Goal: Task Accomplishment & Management: Use online tool/utility

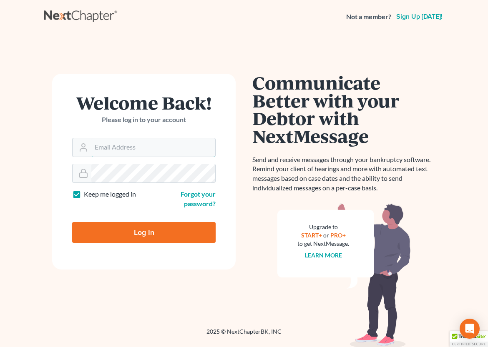
type input "[EMAIL_ADDRESS][DOMAIN_NAME]"
click at [123, 234] on input "Log In" at bounding box center [143, 232] width 143 height 21
type input "Thinking..."
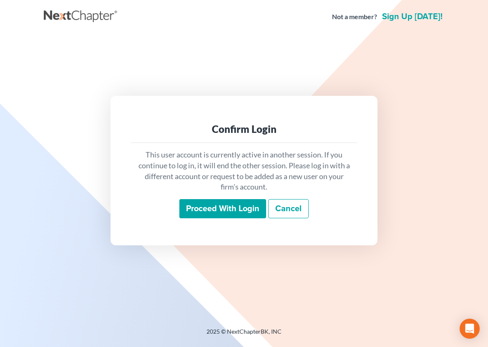
click at [208, 207] on input "Proceed with login" at bounding box center [222, 208] width 87 height 19
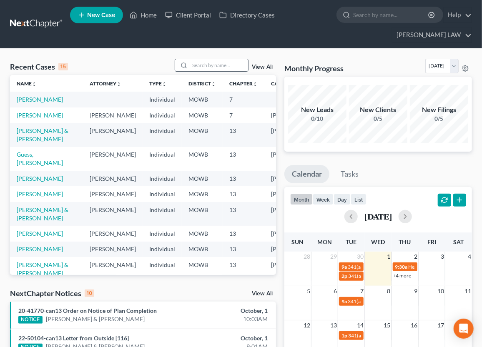
click at [201, 59] on input "search" at bounding box center [219, 65] width 58 height 12
type input "guess"
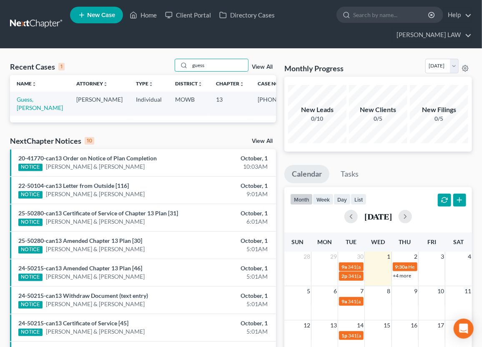
click at [35, 92] on td "Guess, [PERSON_NAME]" at bounding box center [40, 104] width 60 height 24
click at [36, 96] on link "Guess, [PERSON_NAME]" at bounding box center [40, 103] width 46 height 15
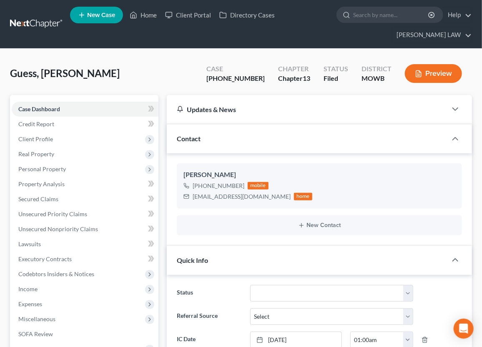
scroll to position [10, 0]
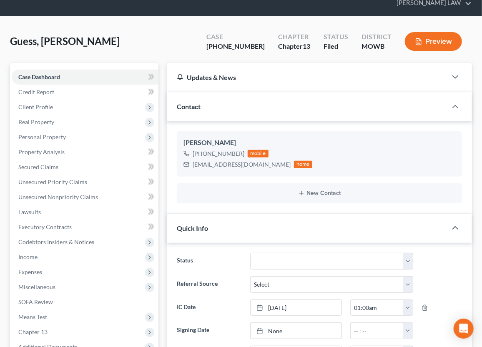
scroll to position [30, 0]
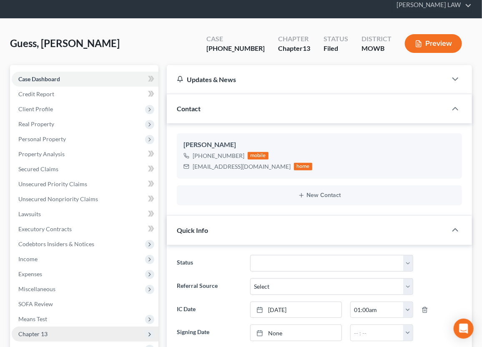
click at [38, 331] on span "Chapter 13" at bounding box center [32, 334] width 29 height 7
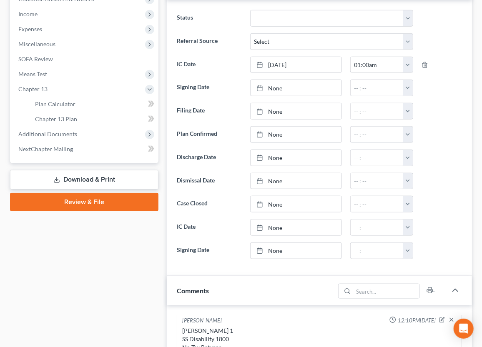
scroll to position [277, 0]
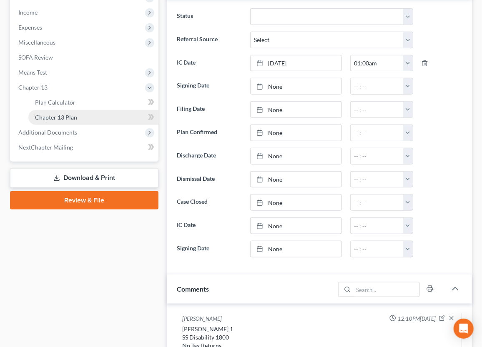
click at [50, 114] on span "Chapter 13 Plan" at bounding box center [56, 117] width 42 height 7
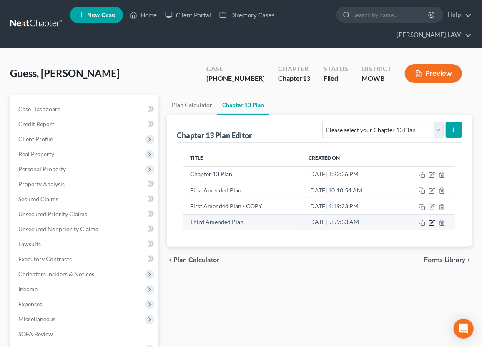
click at [430, 220] on icon "button" at bounding box center [432, 223] width 7 height 7
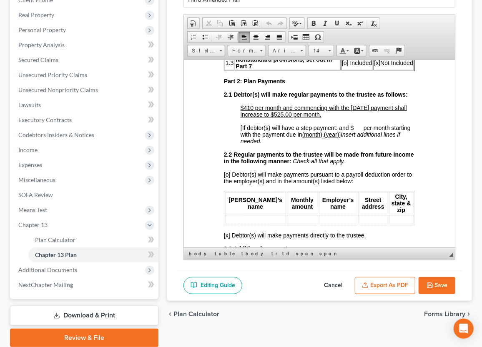
scroll to position [479, 0]
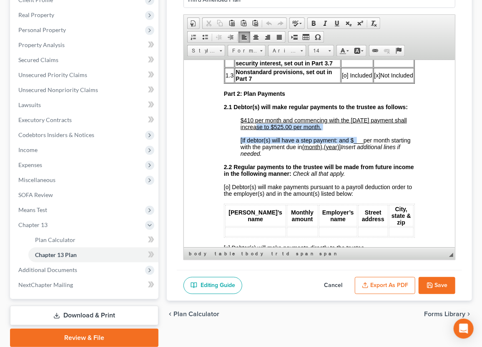
drag, startPoint x: 278, startPoint y: 155, endPoint x: 355, endPoint y: 160, distance: 77.7
click at [278, 130] on u "$410 per month and commencing with the [DATE] payment shall increase to $525.00…" at bounding box center [323, 123] width 166 height 13
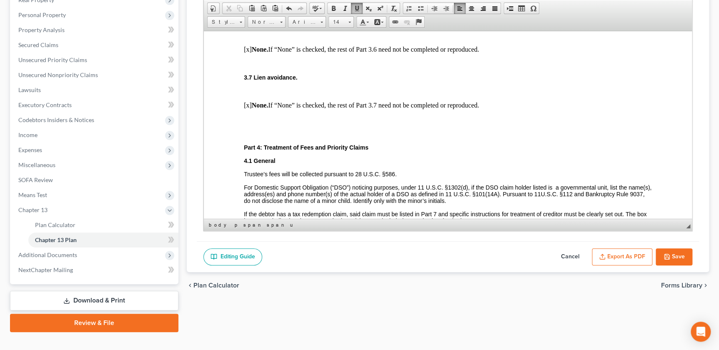
scroll to position [1079, 0]
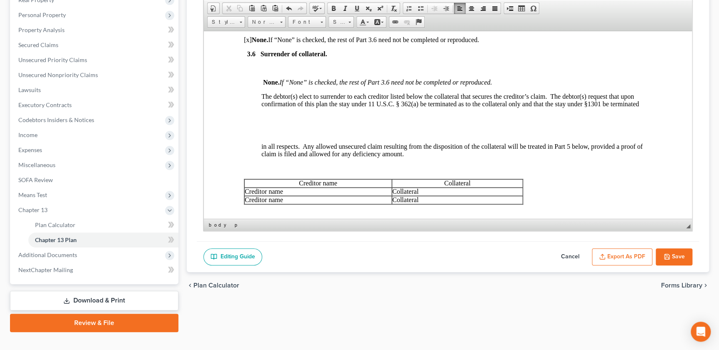
scroll to position [152, 0]
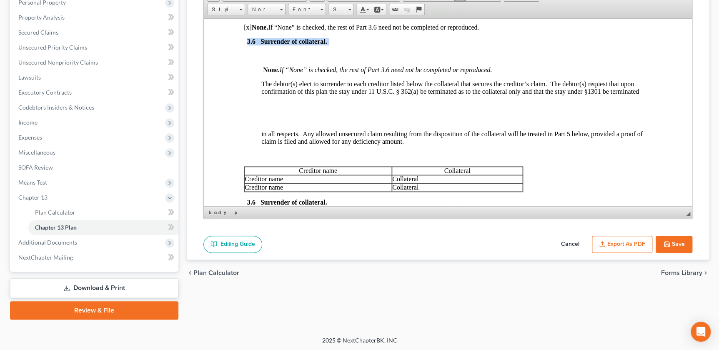
drag, startPoint x: 329, startPoint y: 74, endPoint x: 238, endPoint y: 69, distance: 91.0
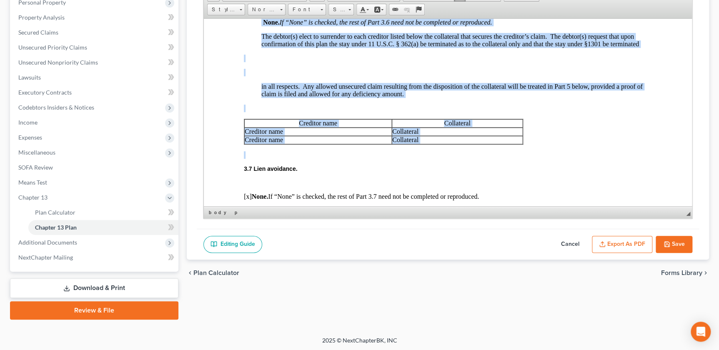
scroll to position [1271, 0]
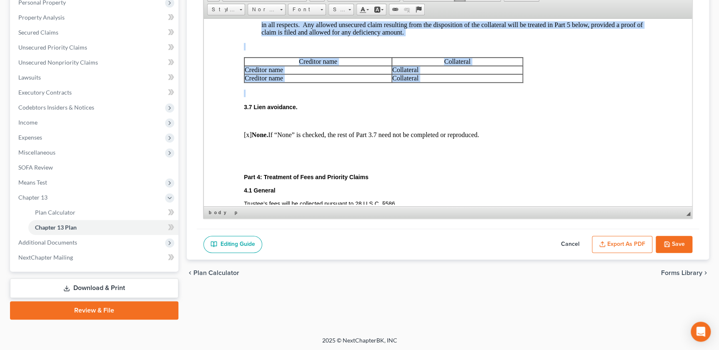
drag, startPoint x: 244, startPoint y: 157, endPoint x: 547, endPoint y: 123, distance: 304.6
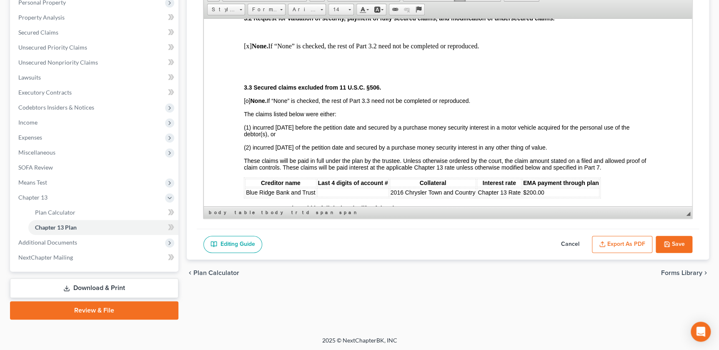
scroll to position [742, 0]
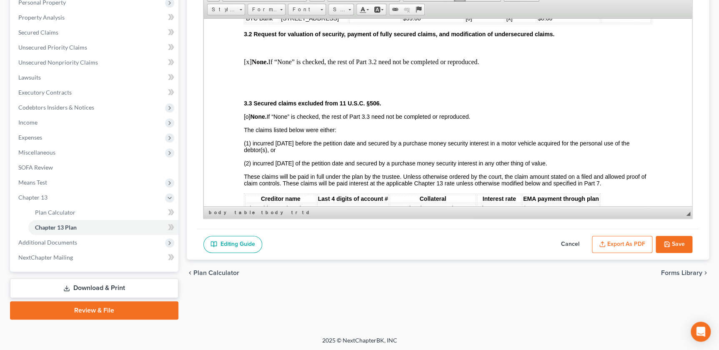
click at [183, 138] on div "Plan Calculator Chapter 13 Plan Chapter 13 Plan Name Third Amended Plan Rich Te…" at bounding box center [448, 123] width 531 height 391
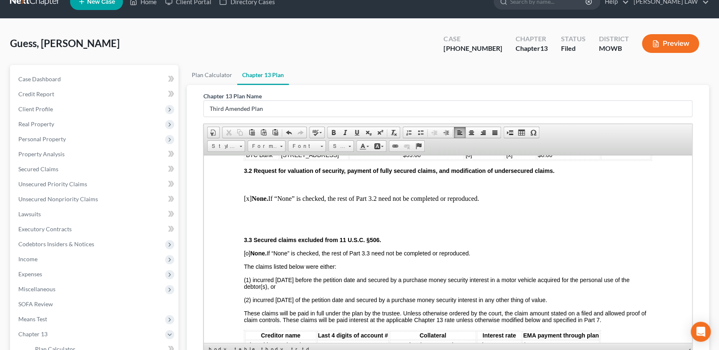
scroll to position [0, 0]
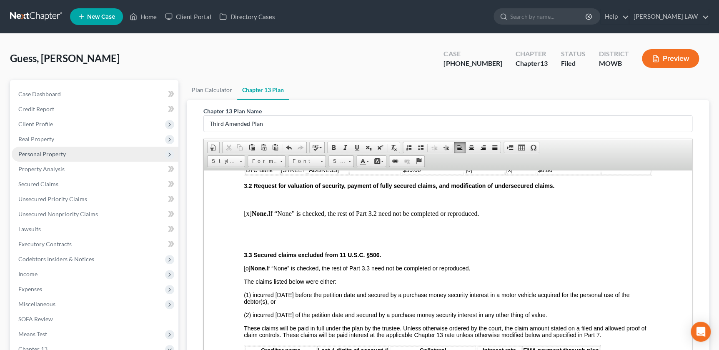
click at [58, 153] on span "Personal Property" at bounding box center [42, 153] width 48 height 7
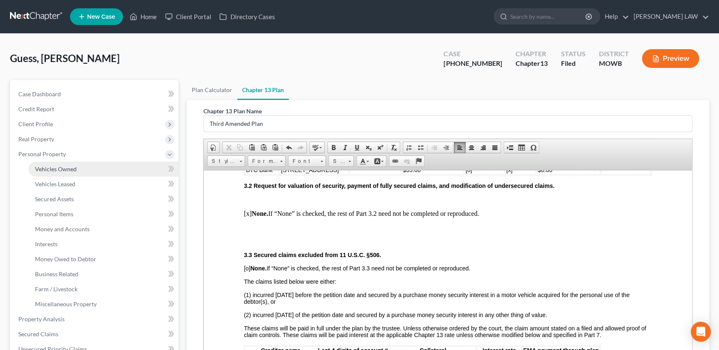
click at [60, 168] on span "Vehicles Owned" at bounding box center [56, 169] width 42 height 7
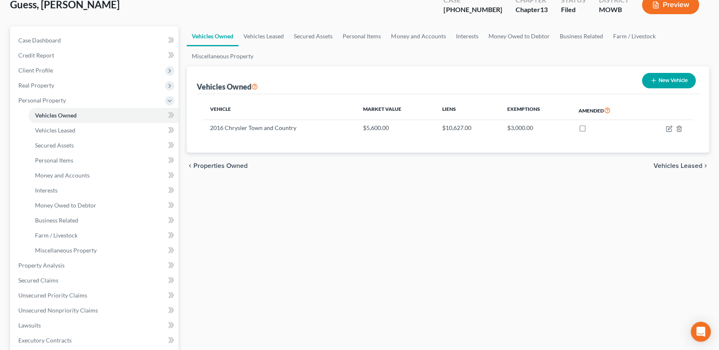
scroll to position [54, 0]
click at [261, 242] on div "Vehicles Owned Vehicles Leased Secured Assets Personal Items Money and Accounts…" at bounding box center [448, 282] width 531 height 512
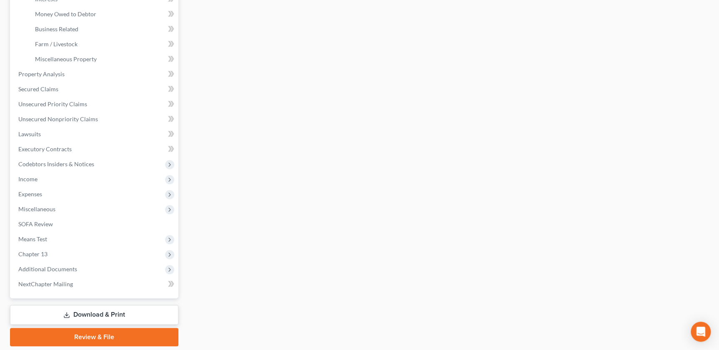
scroll to position [272, 0]
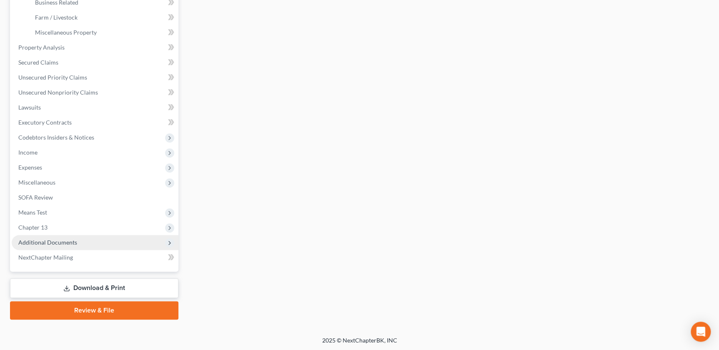
click at [20, 241] on span "Additional Documents" at bounding box center [47, 242] width 59 height 7
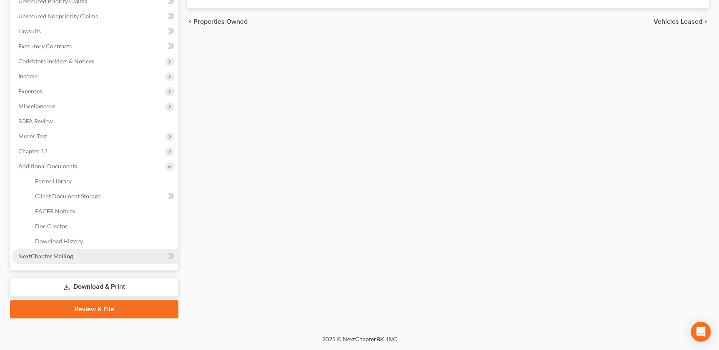
scroll to position [197, 0]
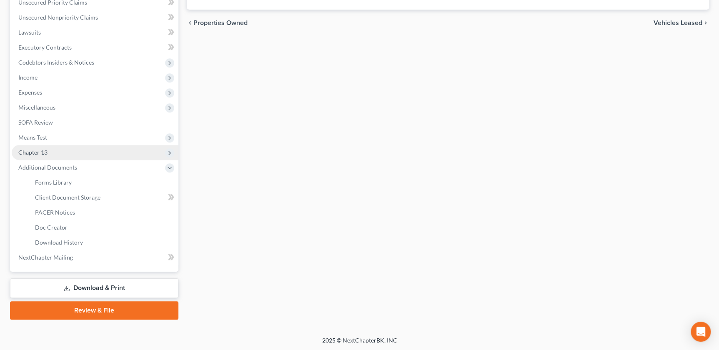
click at [53, 151] on span "Chapter 13" at bounding box center [95, 152] width 167 height 15
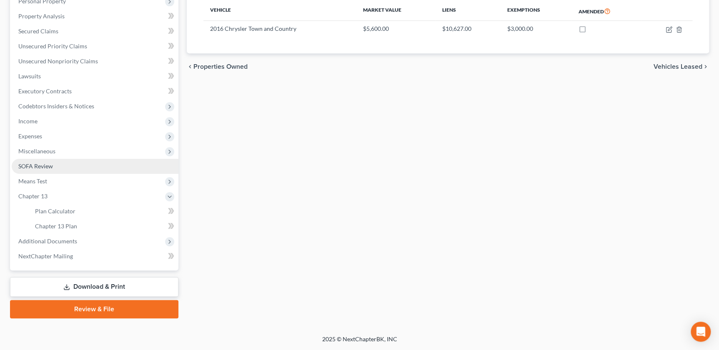
scroll to position [152, 0]
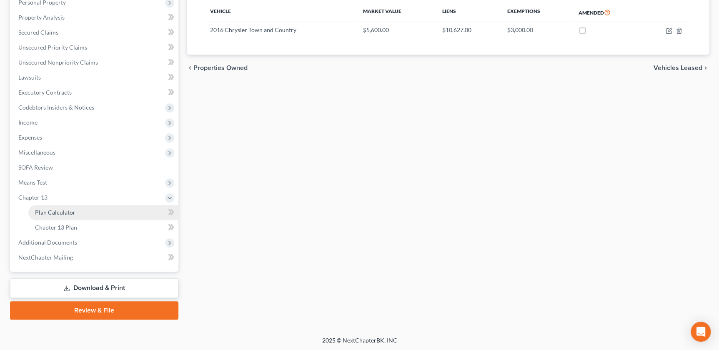
click at [65, 211] on span "Plan Calculator" at bounding box center [55, 212] width 40 height 7
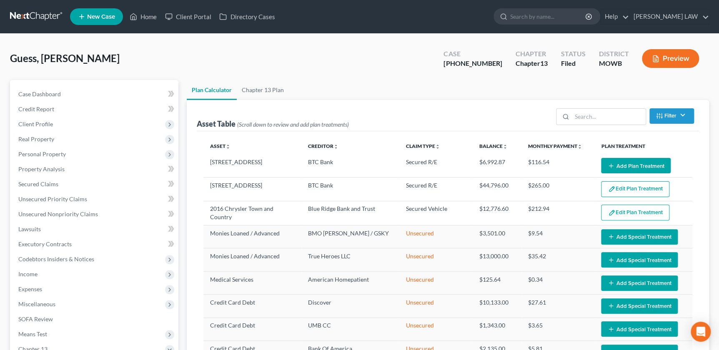
select select "59"
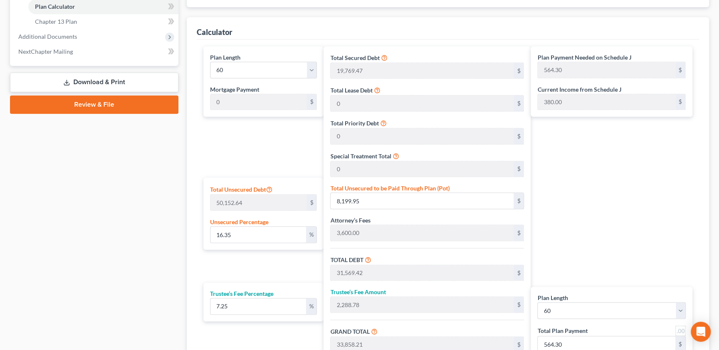
scroll to position [359, 0]
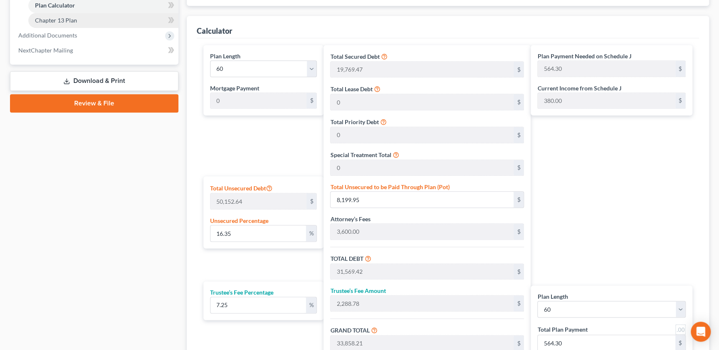
click at [69, 25] on link "Chapter 13 Plan" at bounding box center [103, 20] width 150 height 15
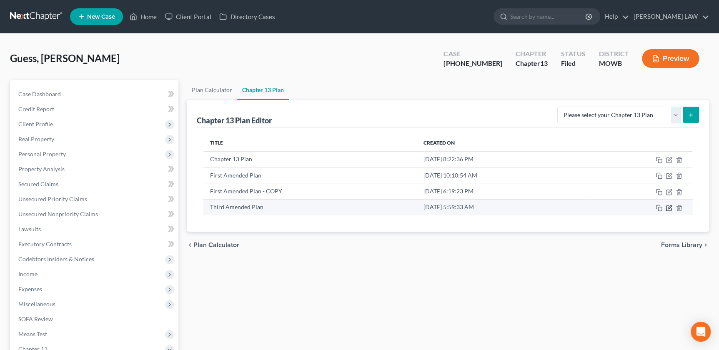
click at [487, 206] on icon "button" at bounding box center [669, 208] width 7 height 7
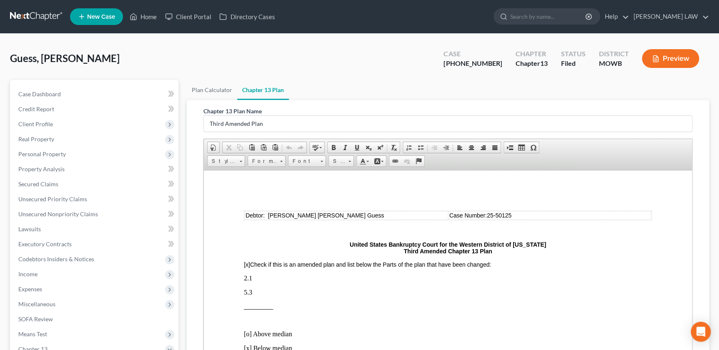
scroll to position [152, 0]
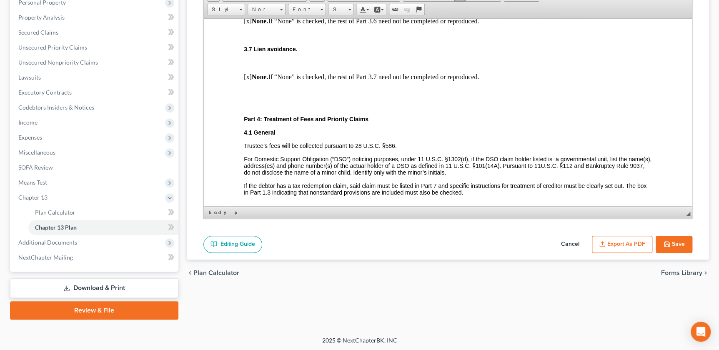
scroll to position [1098, 0]
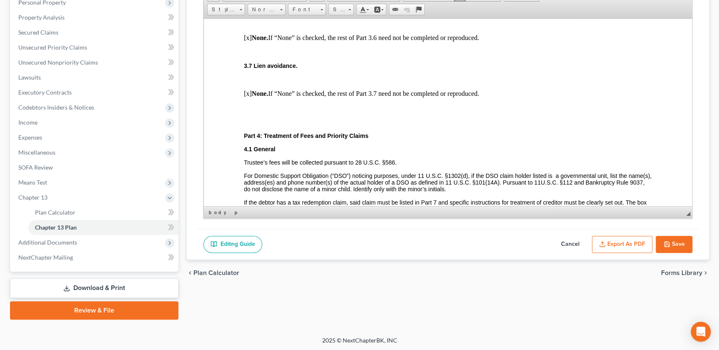
click at [249, 55] on p at bounding box center [448, 52] width 408 height 8
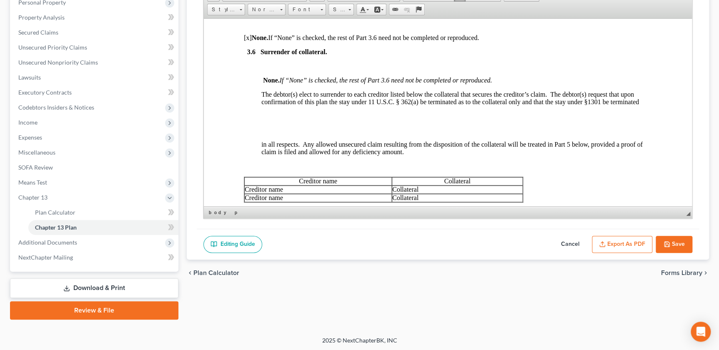
scroll to position [2, 0]
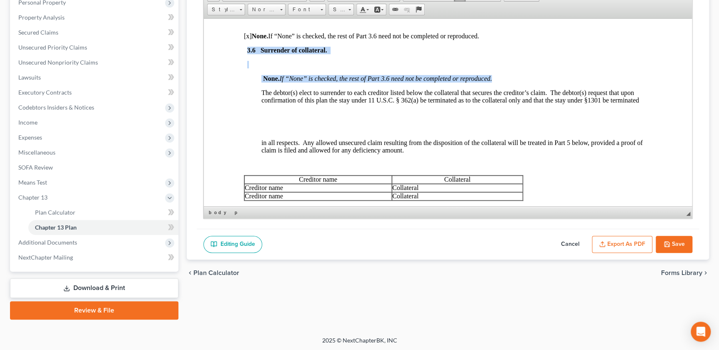
drag, startPoint x: 497, startPoint y: 107, endPoint x: 243, endPoint y: 76, distance: 256.2
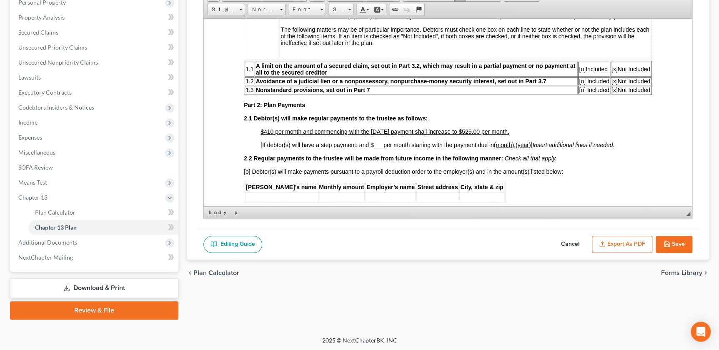
scroll to position [355, 0]
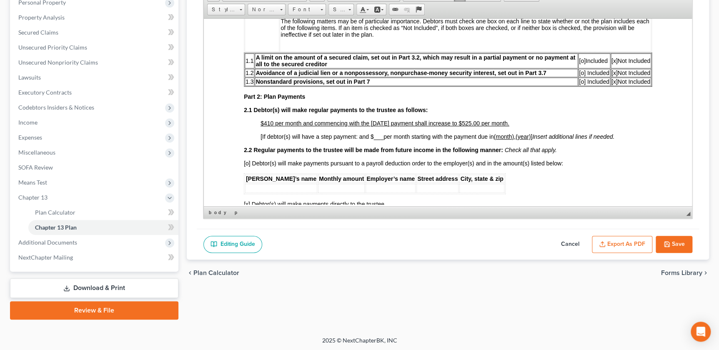
click at [446, 126] on u "$410 per month and commencing with the [DATE] payment shall increase to $525.00…" at bounding box center [385, 123] width 249 height 7
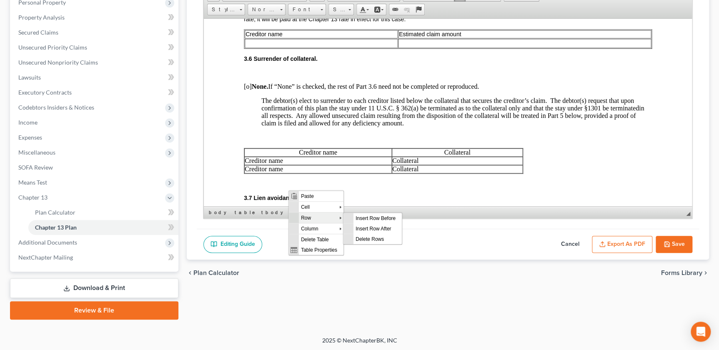
scroll to position [0, 0]
click at [372, 239] on span "Delete Rows" at bounding box center [378, 239] width 48 height 10
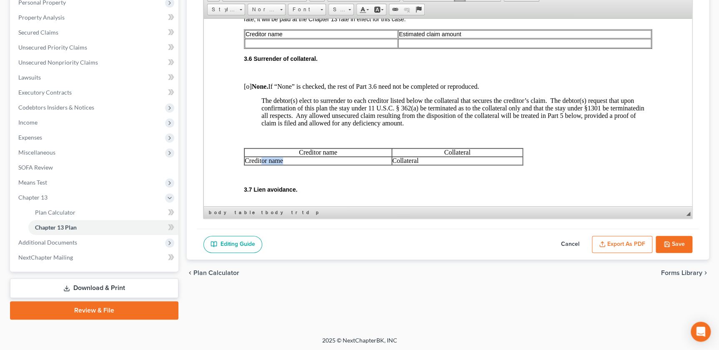
scroll to position [1051, 0]
drag, startPoint x: 301, startPoint y: 195, endPoint x: 245, endPoint y: 193, distance: 55.9
click at [245, 163] on p "Creditor name" at bounding box center [318, 160] width 147 height 8
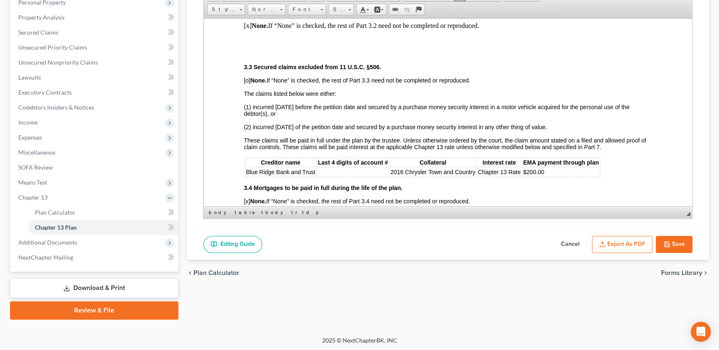
scroll to position [798, 0]
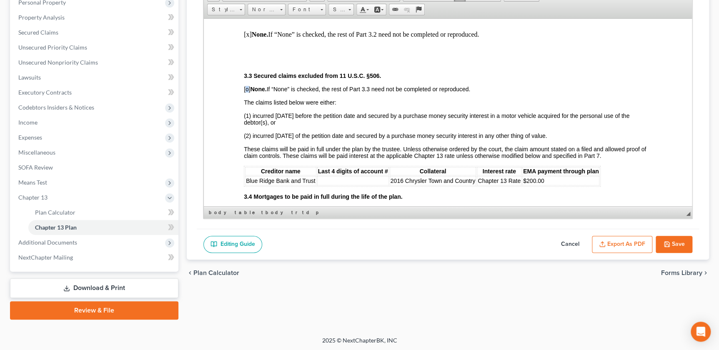
click at [249, 92] on span "[o] None. If “None” is checked, the rest of Part 3.3 need not be completed or r…" at bounding box center [357, 88] width 226 height 7
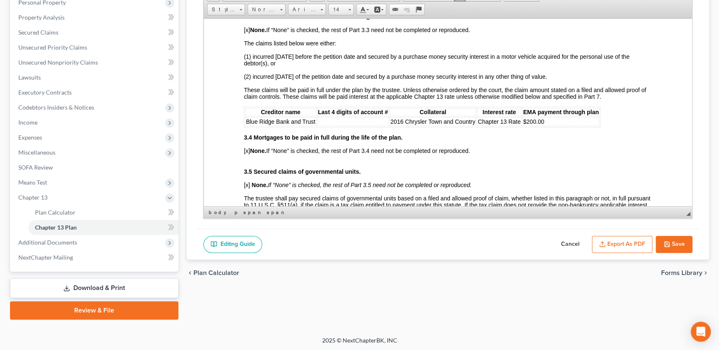
scroll to position [874, 0]
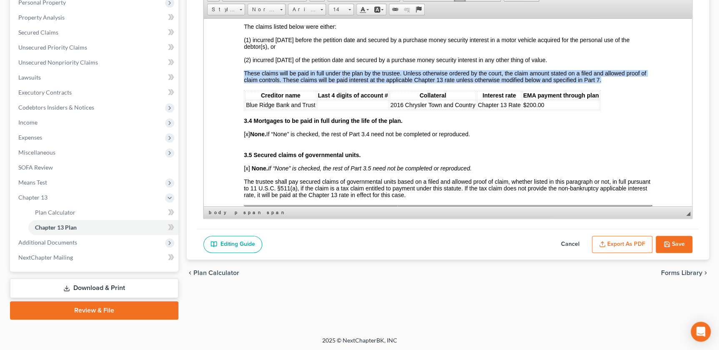
drag, startPoint x: 605, startPoint y: 133, endPoint x: 243, endPoint y: 120, distance: 362.5
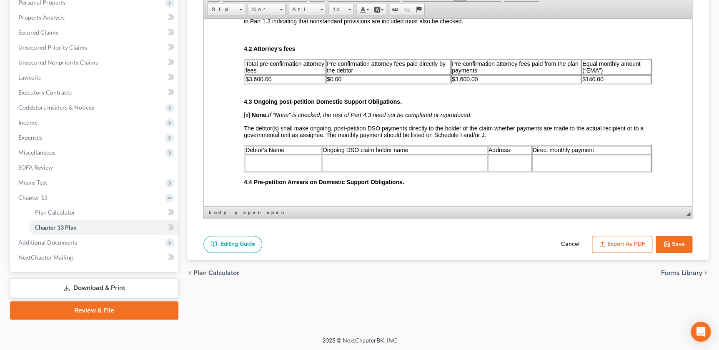
scroll to position [1351, 0]
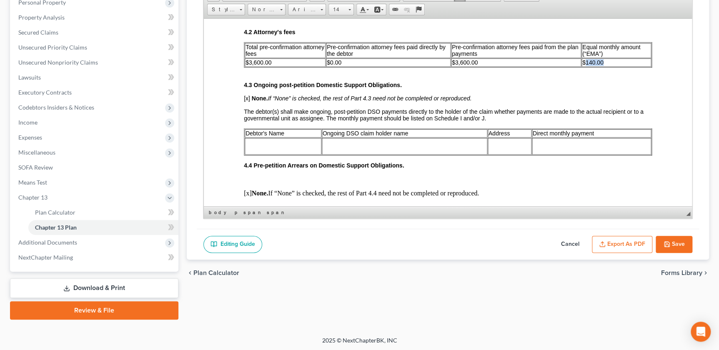
drag, startPoint x: 608, startPoint y: 100, endPoint x: 580, endPoint y: 99, distance: 28.0
click at [487, 66] on td "$140.00" at bounding box center [617, 62] width 70 height 8
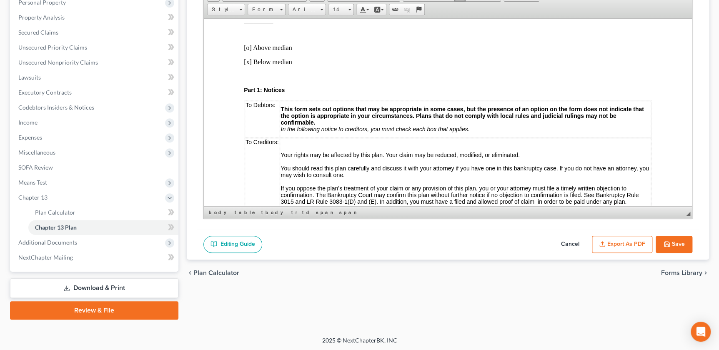
scroll to position [0, 0]
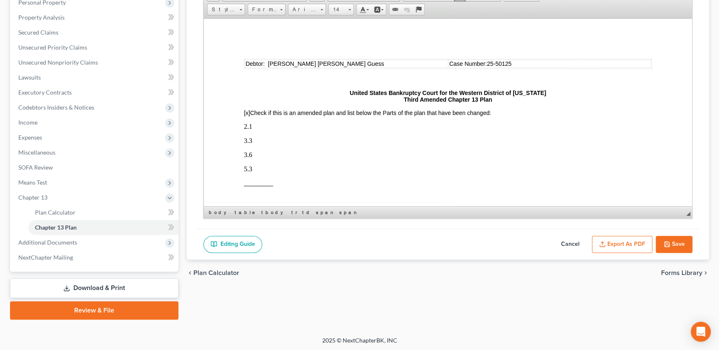
click at [286, 154] on p "3.6" at bounding box center [448, 155] width 408 height 8
click at [487, 246] on button "Export as PDF" at bounding box center [622, 245] width 60 height 18
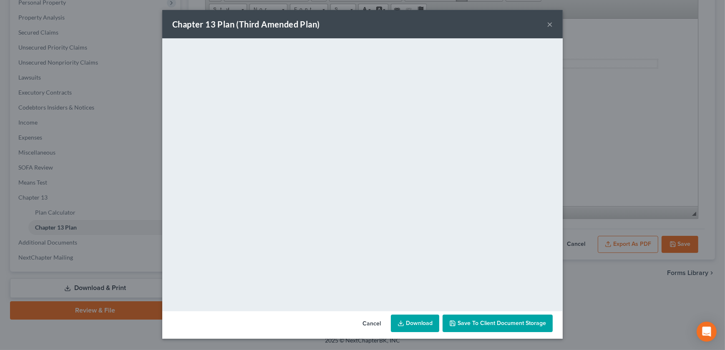
click at [487, 25] on div "Chapter 13 Plan (Third Amended Plan) ×" at bounding box center [362, 24] width 400 height 28
click at [487, 25] on button "×" at bounding box center [550, 24] width 6 height 10
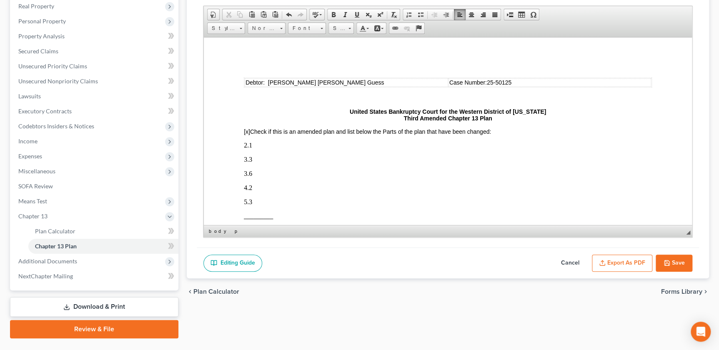
scroll to position [133, 0]
click at [487, 264] on button "Save" at bounding box center [674, 263] width 37 height 18
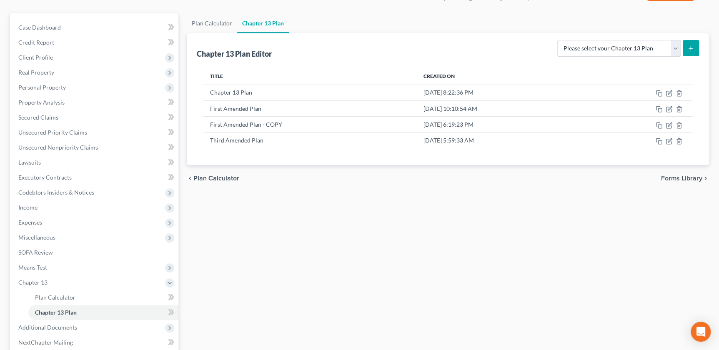
scroll to position [152, 0]
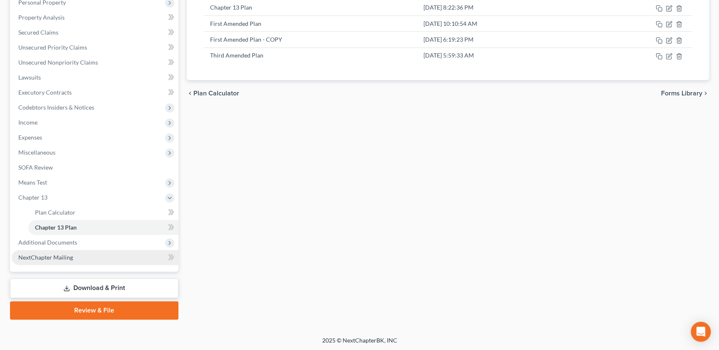
click at [41, 258] on span "NextChapter Mailing" at bounding box center [45, 257] width 55 height 7
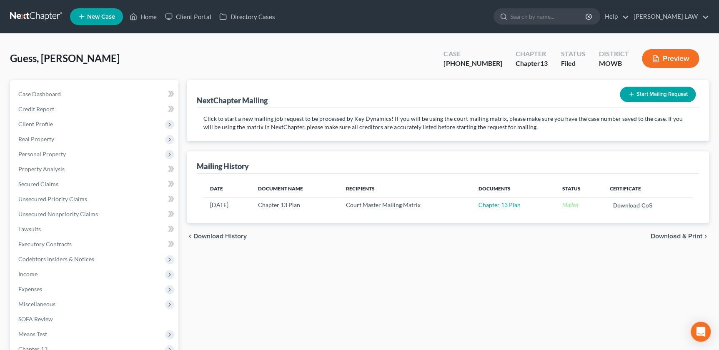
click at [487, 98] on button "Start Mailing Request" at bounding box center [658, 94] width 76 height 15
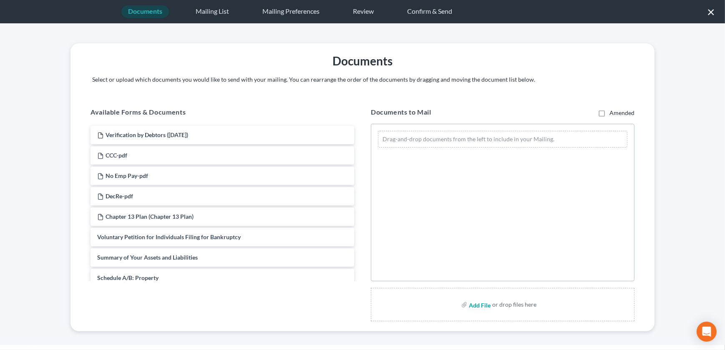
click at [474, 306] on input "file" at bounding box center [479, 304] width 20 height 15
type input "C:\fakepath\251001 3rd Am Plan.pdf"
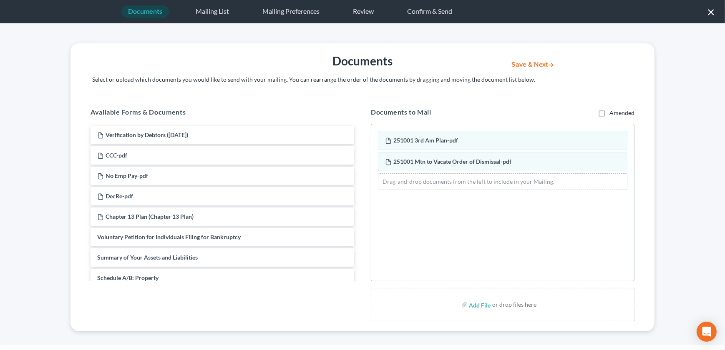
click at [487, 68] on button "Save & Next" at bounding box center [532, 64] width 56 height 7
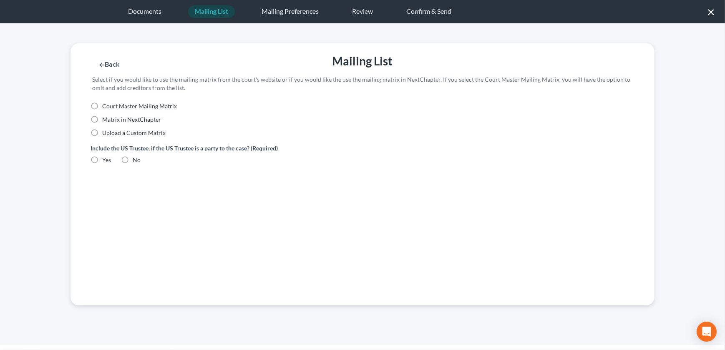
click at [102, 132] on label "Upload a Custom Matrix" at bounding box center [133, 133] width 63 height 8
click at [105, 132] on input "Upload a Custom Matrix" at bounding box center [107, 131] width 5 height 5
radio input "true"
click at [102, 158] on label "Yes" at bounding box center [106, 160] width 9 height 8
click at [105, 158] on input "Yes" at bounding box center [107, 158] width 5 height 5
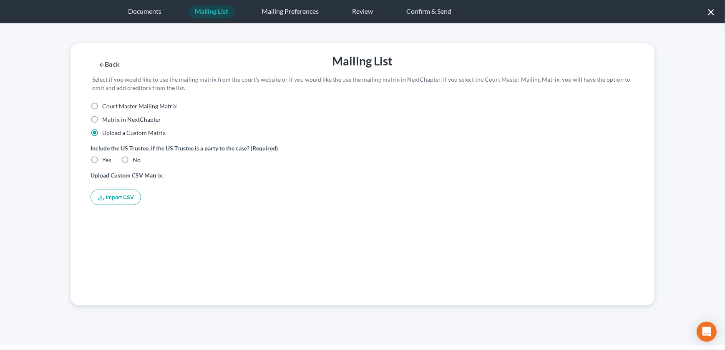
radio input "true"
click at [110, 198] on button "Import CSV" at bounding box center [115, 197] width 50 height 15
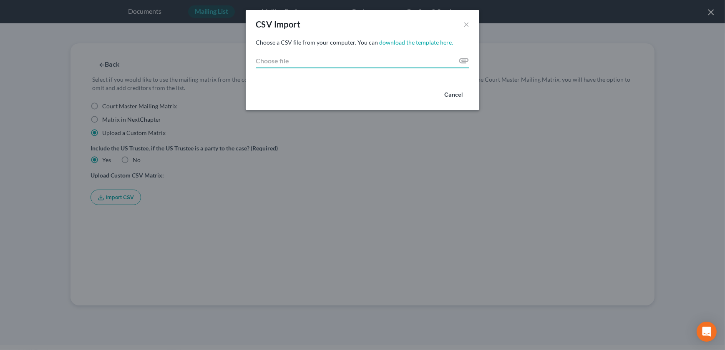
click at [461, 59] on input "Choose file" at bounding box center [362, 60] width 213 height 15
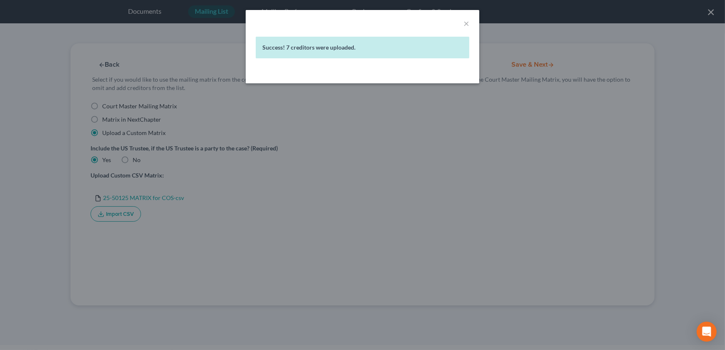
click at [487, 60] on div "× Success! 7 creditors were uploaded." at bounding box center [362, 175] width 725 height 350
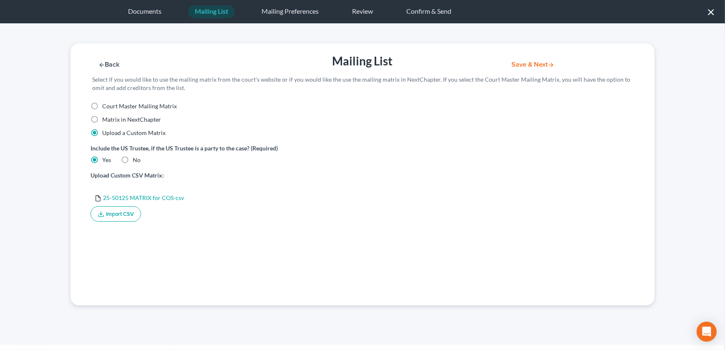
click at [487, 64] on button "Save & Next" at bounding box center [532, 64] width 56 height 7
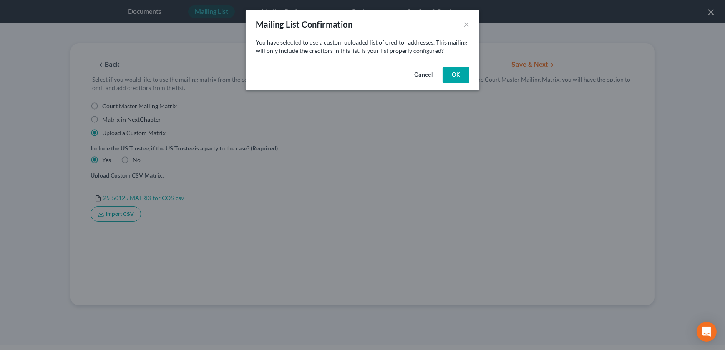
click at [460, 71] on button "OK" at bounding box center [455, 75] width 27 height 17
select select "26"
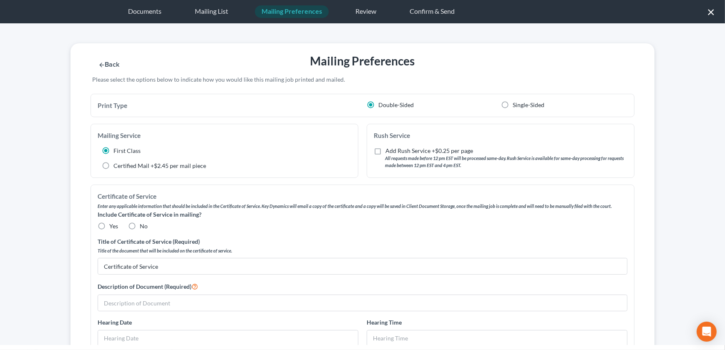
click at [140, 224] on label "No" at bounding box center [144, 226] width 8 height 8
click at [143, 224] on input "No" at bounding box center [145, 224] width 5 height 5
radio input "true"
click at [138, 307] on input "text" at bounding box center [362, 303] width 529 height 16
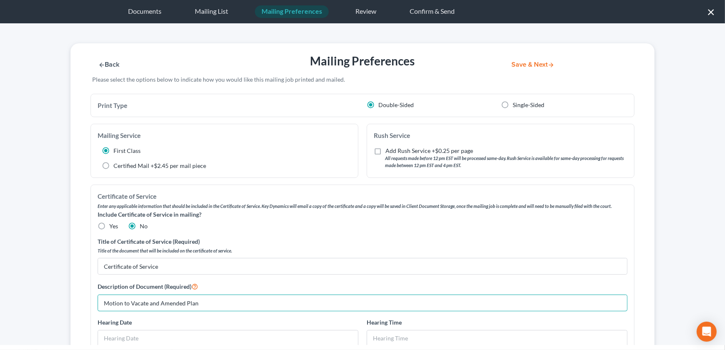
type input "Motion to Vacate and Amended Plan"
click at [487, 68] on button "Save & Next" at bounding box center [532, 64] width 56 height 7
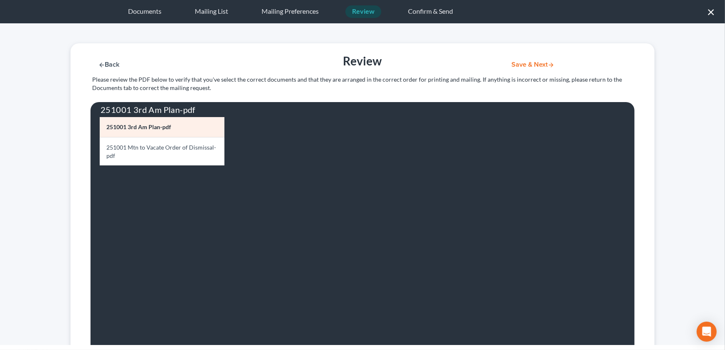
click at [487, 66] on button "Save & Next" at bounding box center [532, 64] width 56 height 7
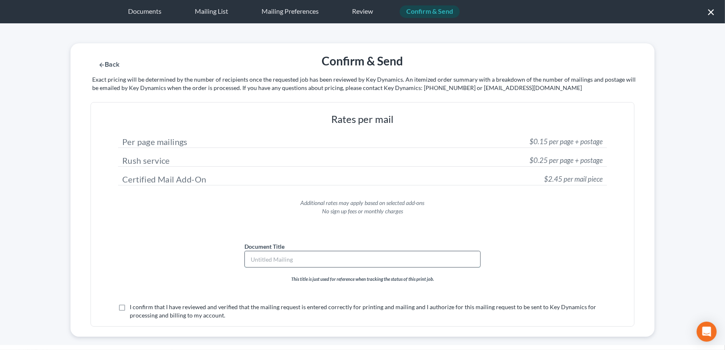
click at [395, 252] on input "text" at bounding box center [362, 259] width 235 height 16
type input "M"
type input "Motion to Vacate and Amended Plan"
click at [130, 306] on label "I confirm that I have reviewed and verified that the mailing request is entered…" at bounding box center [368, 311] width 477 height 17
click at [133, 306] on input "I confirm that I have reviewed and verified that the mailing request is entered…" at bounding box center [135, 305] width 5 height 5
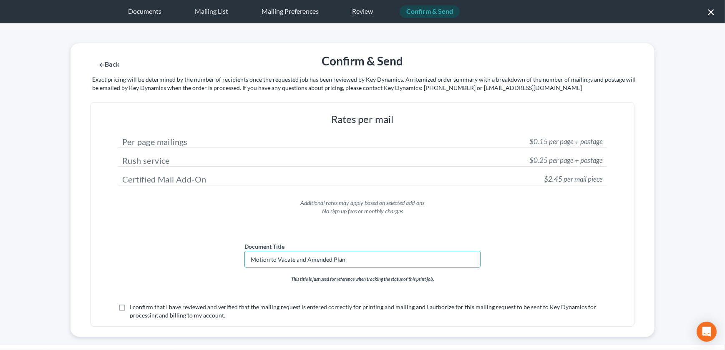
checkbox input "true"
click at [487, 67] on button "Submit for Mailing" at bounding box center [543, 64] width 78 height 7
